Goal: Go to known website: Access a specific website the user already knows

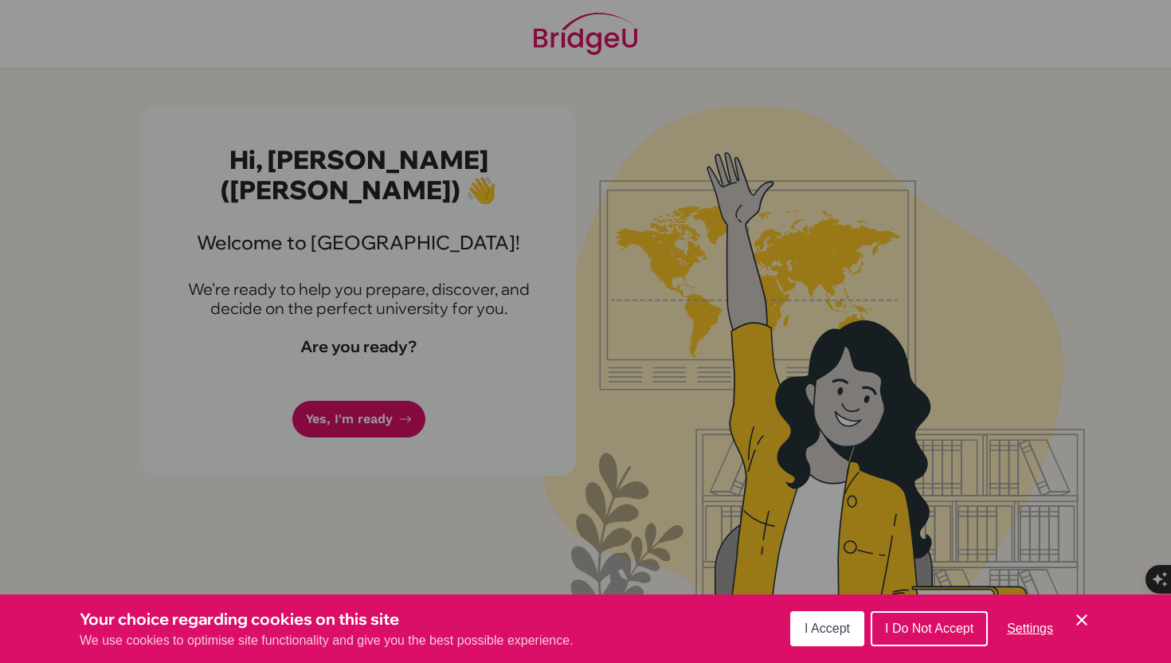
click at [835, 628] on span "I Accept" at bounding box center [826, 628] width 45 height 14
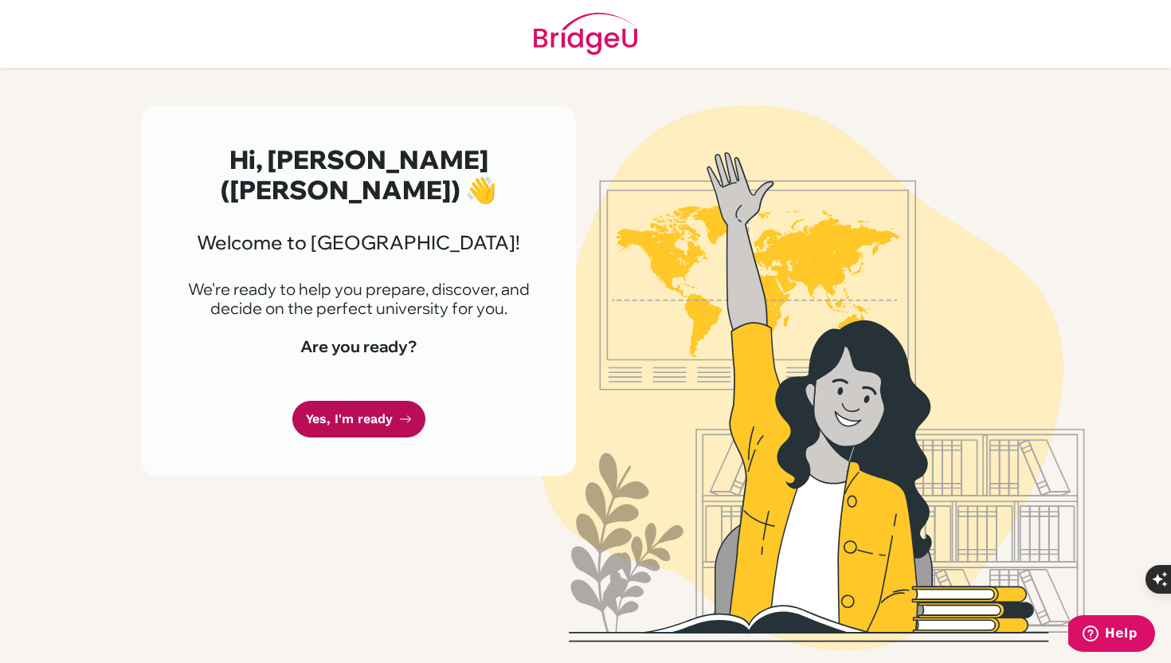
click at [356, 401] on link "Yes, I'm ready" at bounding box center [358, 419] width 133 height 37
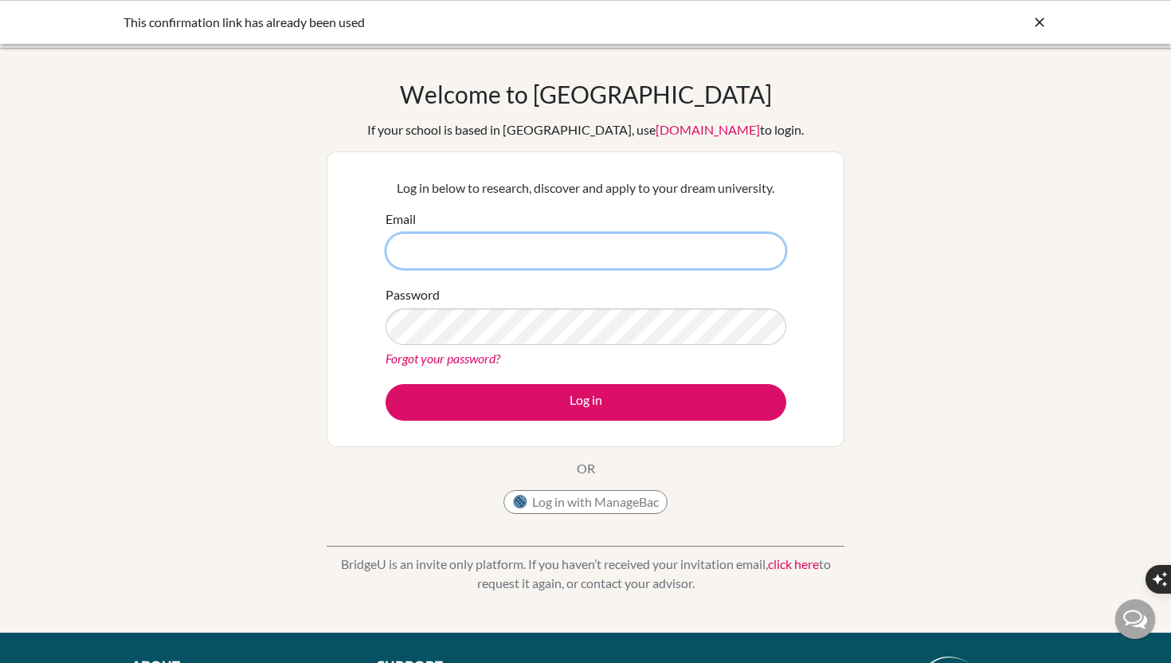
type input "[EMAIL_ADDRESS][DOMAIN_NAME]"
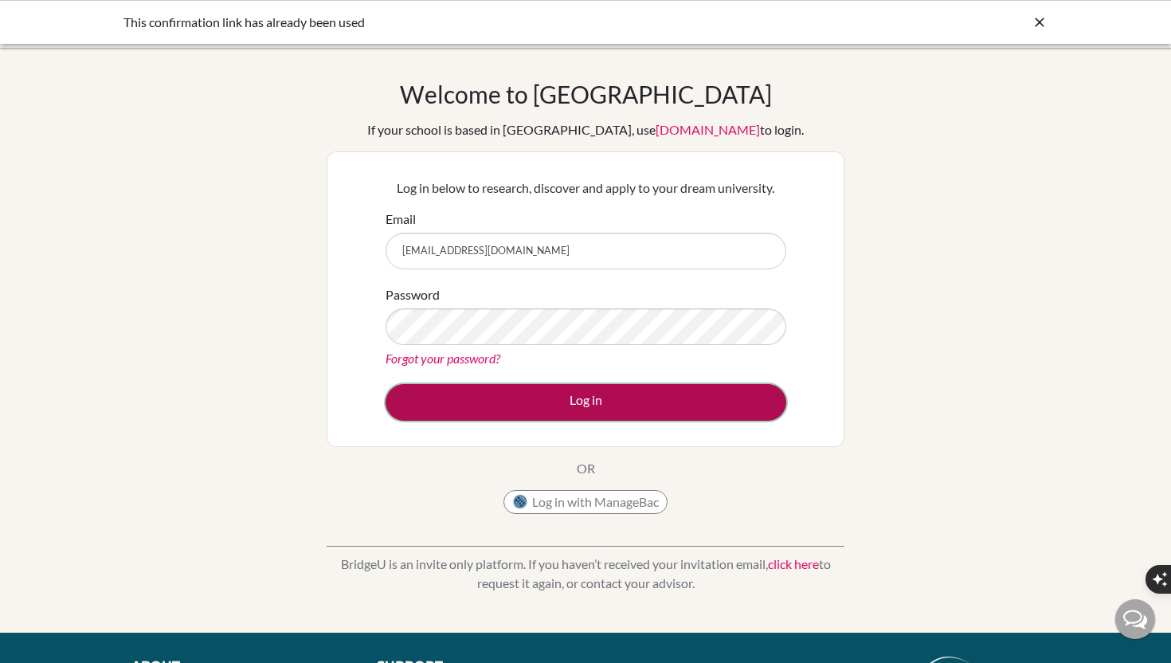
click at [562, 391] on button "Log in" at bounding box center [585, 402] width 401 height 37
